Goal: Check status: Check status

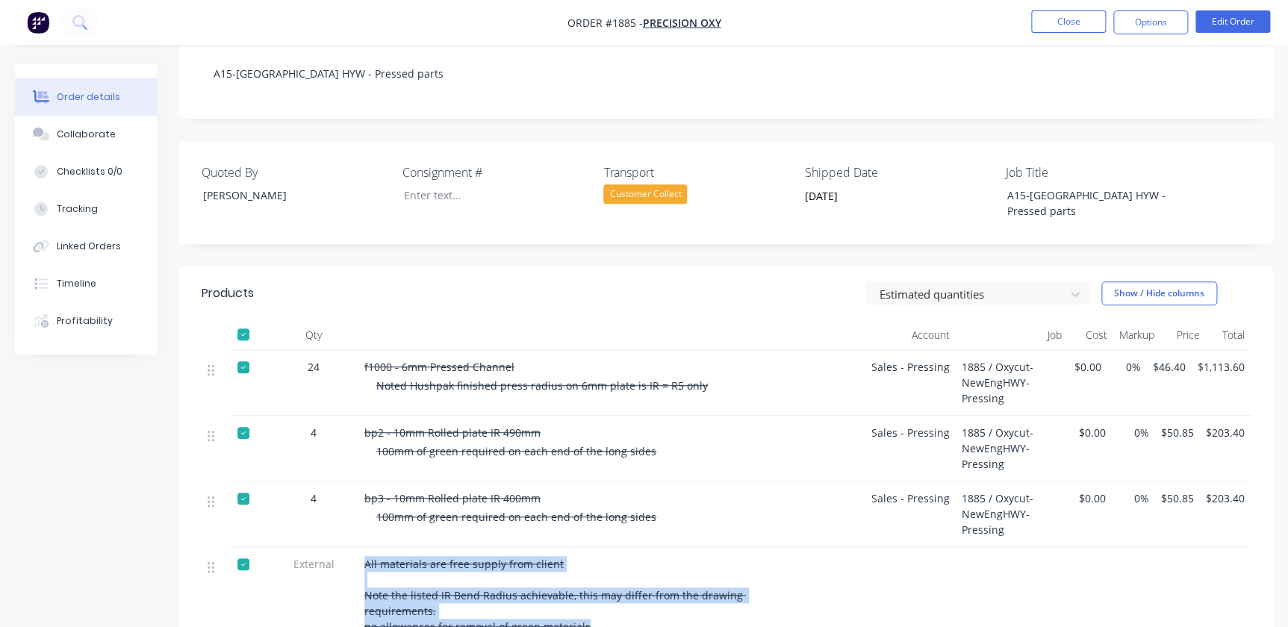
scroll to position [67, 0]
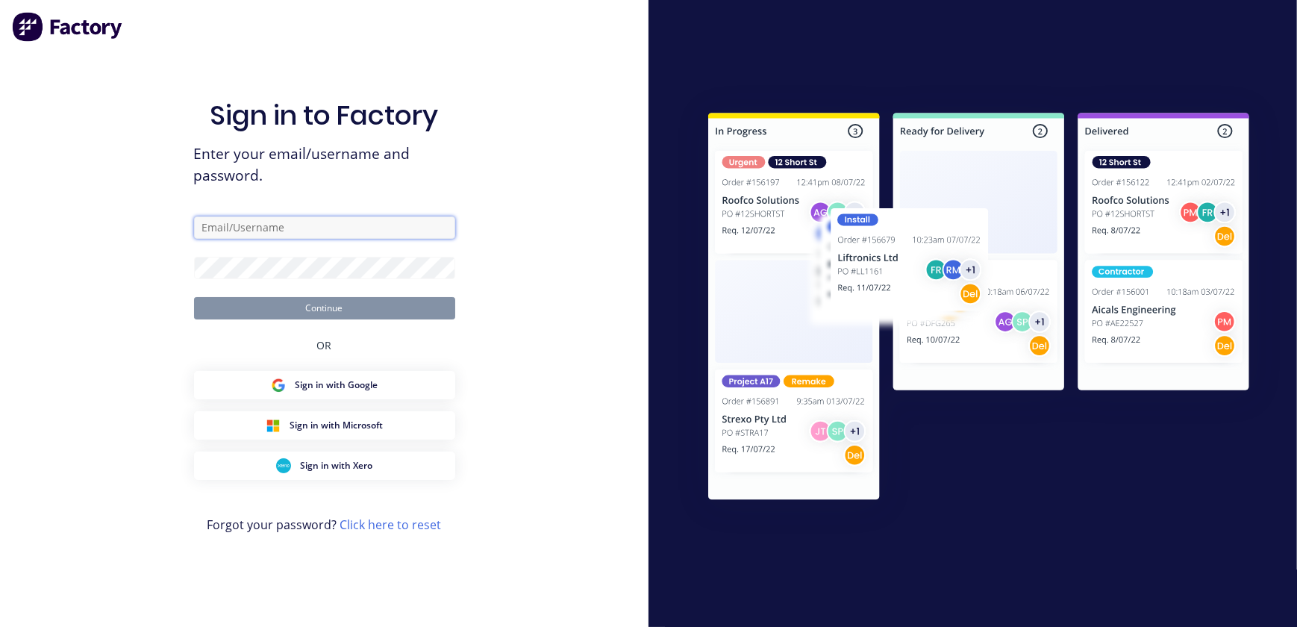
type input "kaysee.browne@hushpak.com.au"
click at [396, 313] on button "Continue" at bounding box center [324, 308] width 261 height 22
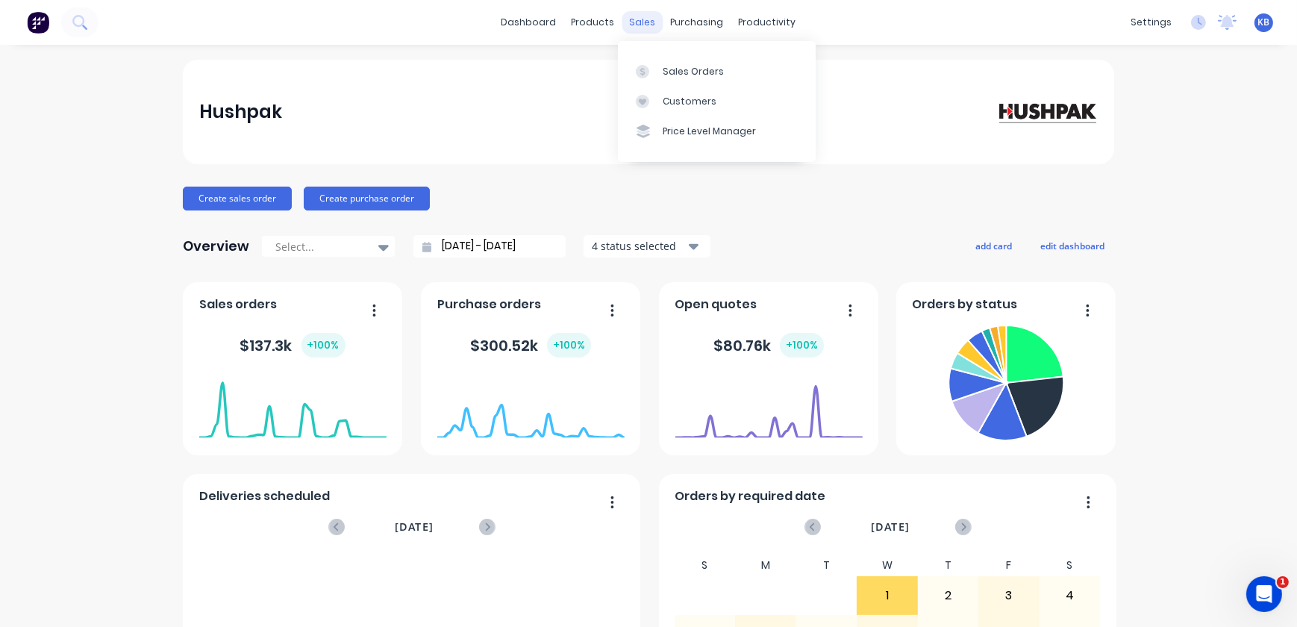
click at [623, 28] on div "sales" at bounding box center [643, 22] width 41 height 22
click at [649, 76] on div at bounding box center [647, 71] width 22 height 13
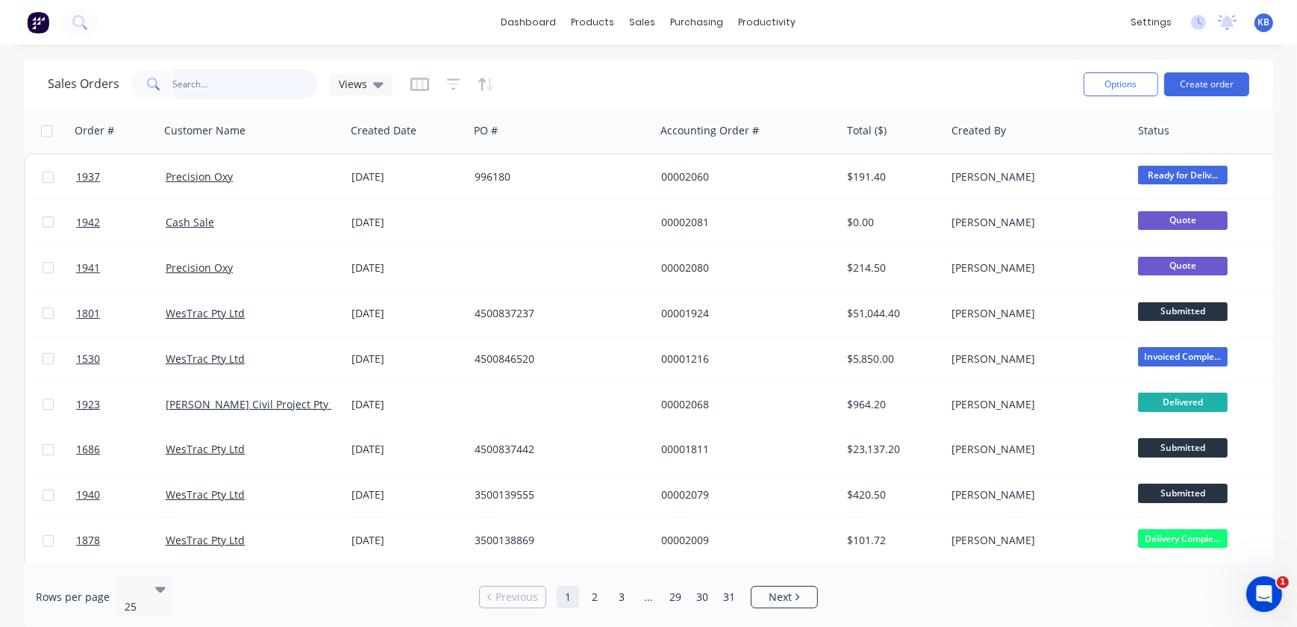
click at [207, 90] on input "text" at bounding box center [246, 84] width 146 height 30
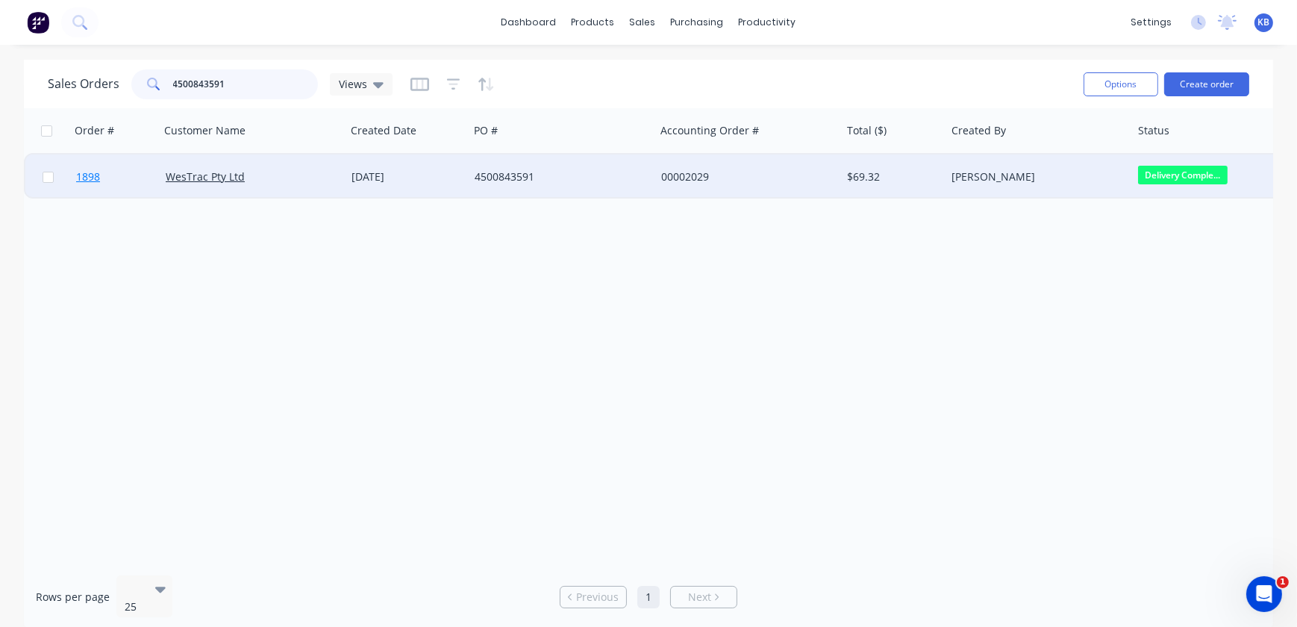
type input "4500843591"
click at [105, 178] on link "1898" at bounding box center [121, 177] width 90 height 45
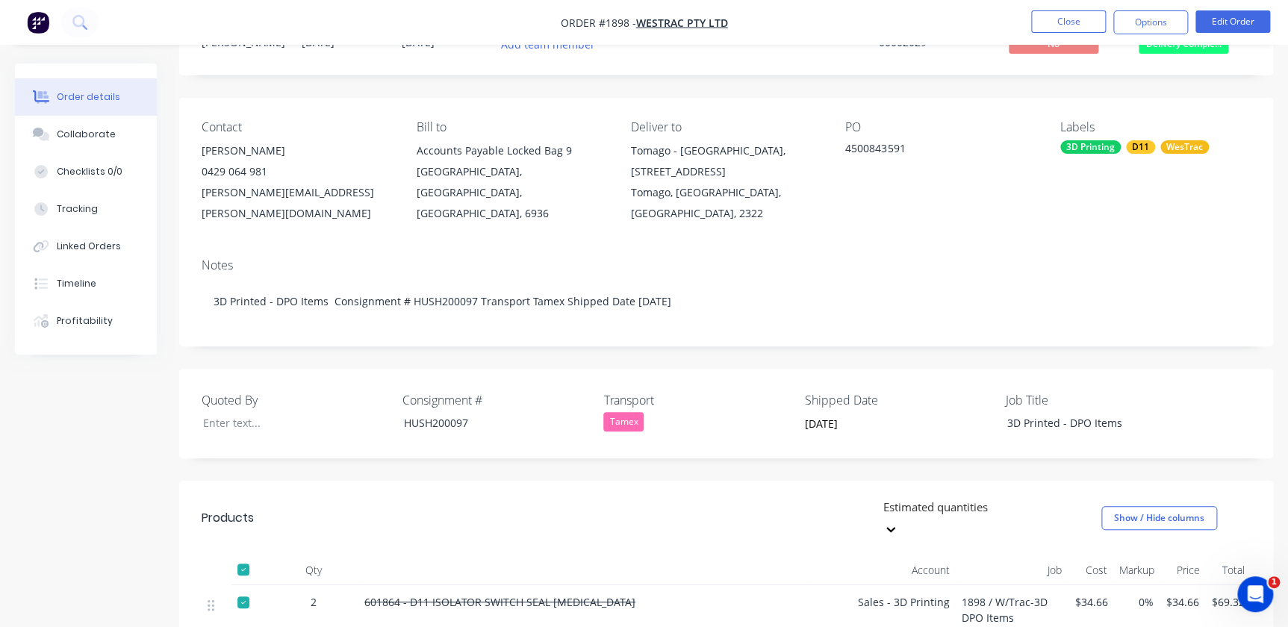
scroll to position [67, 0]
click at [109, 124] on button "Collaborate" at bounding box center [86, 134] width 142 height 37
